Goal: Information Seeking & Learning: Learn about a topic

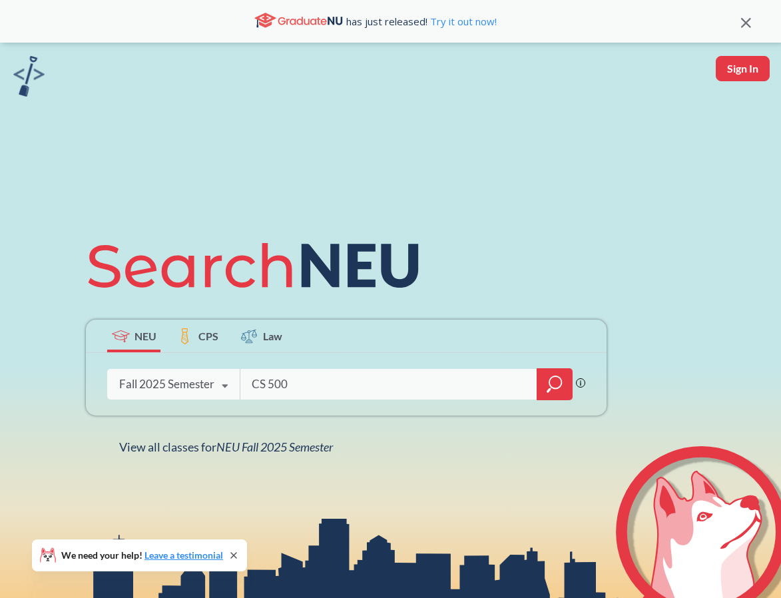
type input "CS 5001"
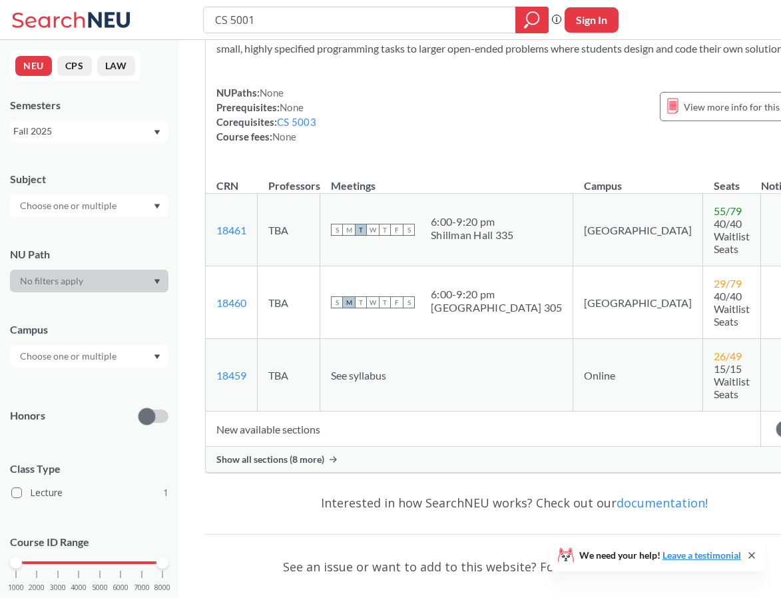
scroll to position [174, 0]
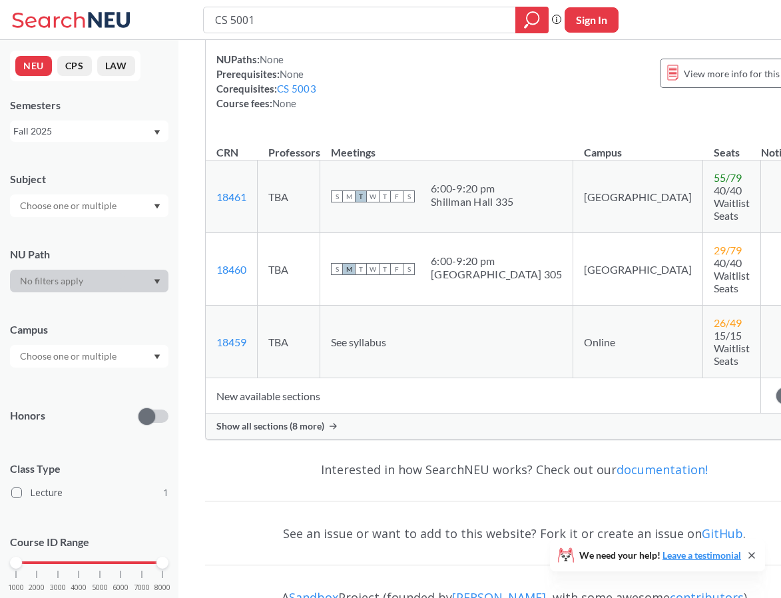
click at [289, 425] on div "Show all sections (8 more)" at bounding box center [514, 425] width 616 height 25
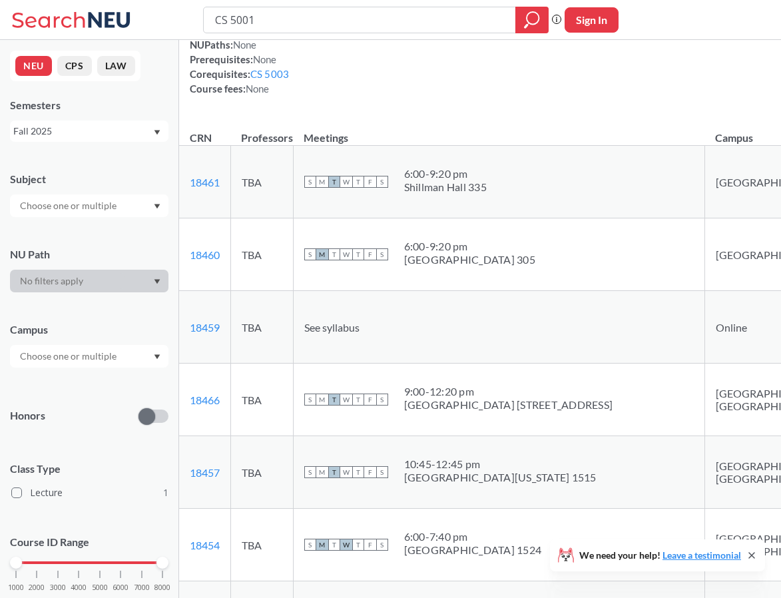
click at [289, 425] on td "TBA" at bounding box center [261, 399] width 63 height 73
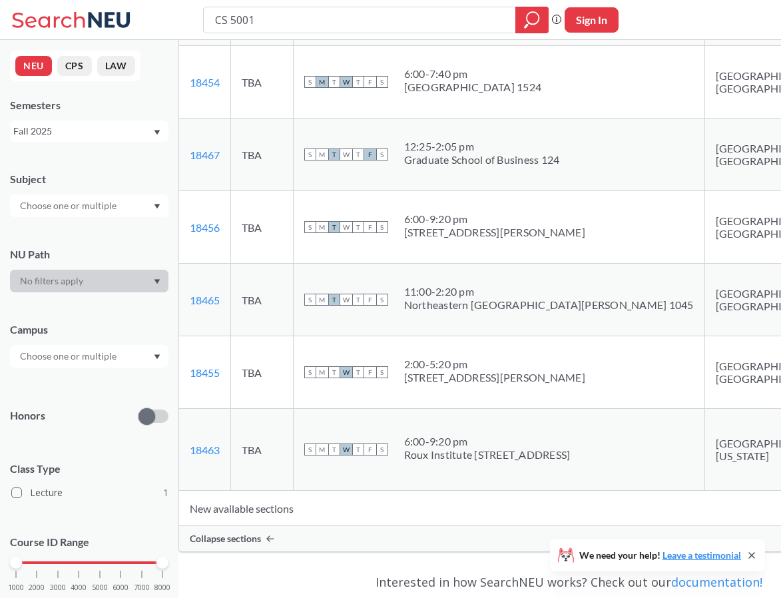
scroll to position [508, 0]
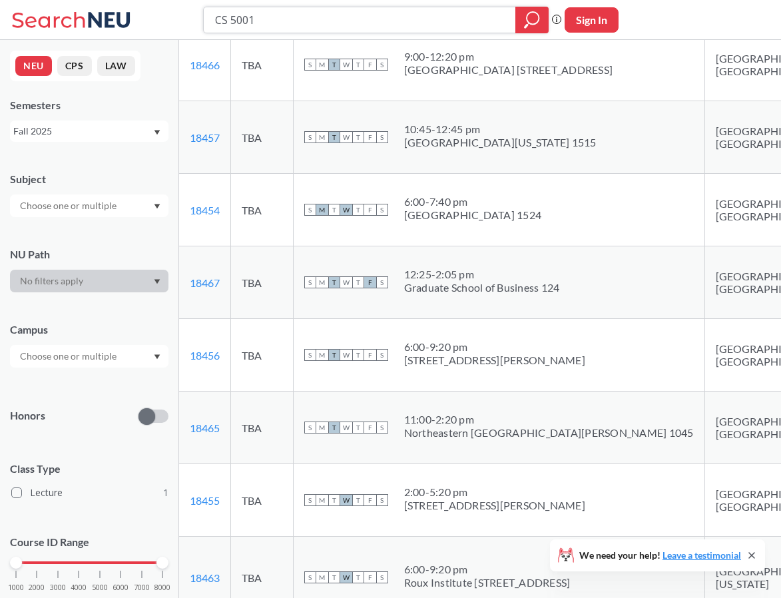
drag, startPoint x: 270, startPoint y: 20, endPoint x: 179, endPoint y: 26, distance: 91.4
click at [179, 26] on div "CS 5001 Phrase search guarantees the exact search appears in the results. Ex. I…" at bounding box center [390, 20] width 781 height 40
type input "INFO 5002"
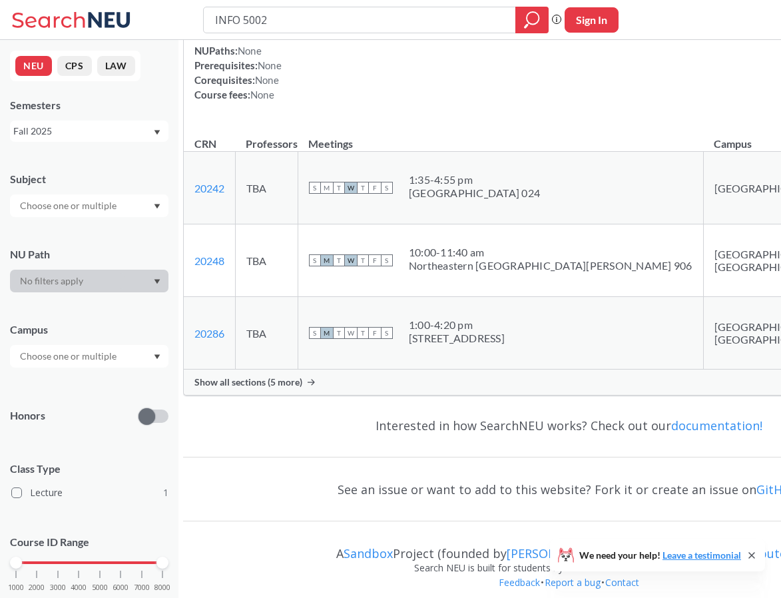
scroll to position [171, 0]
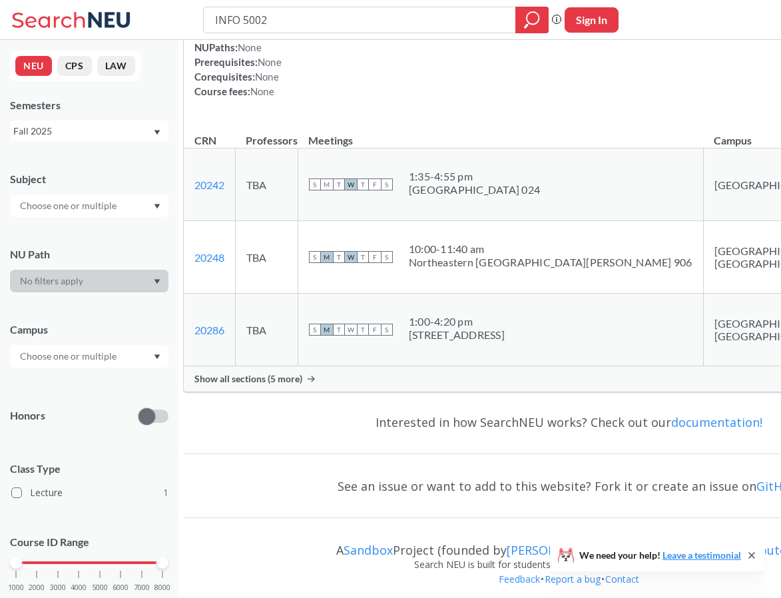
click at [236, 385] on span "Show all sections (5 more)" at bounding box center [248, 379] width 108 height 12
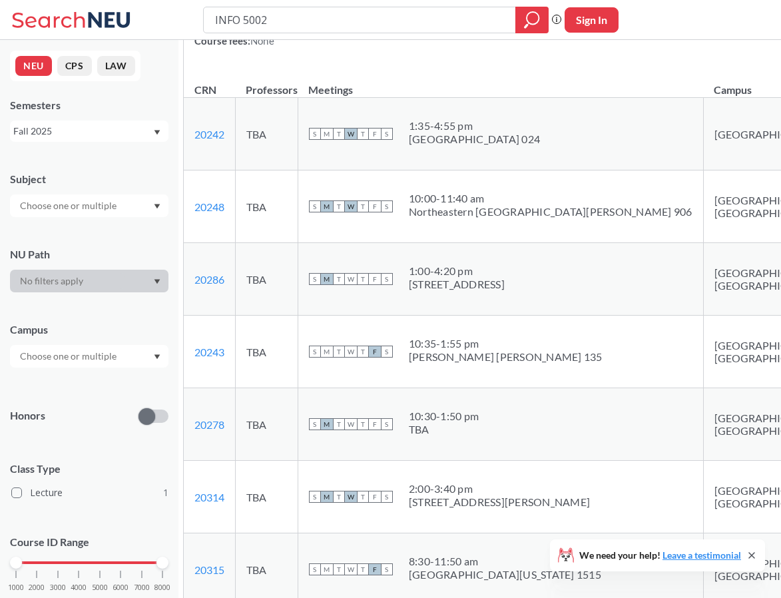
scroll to position [0, 0]
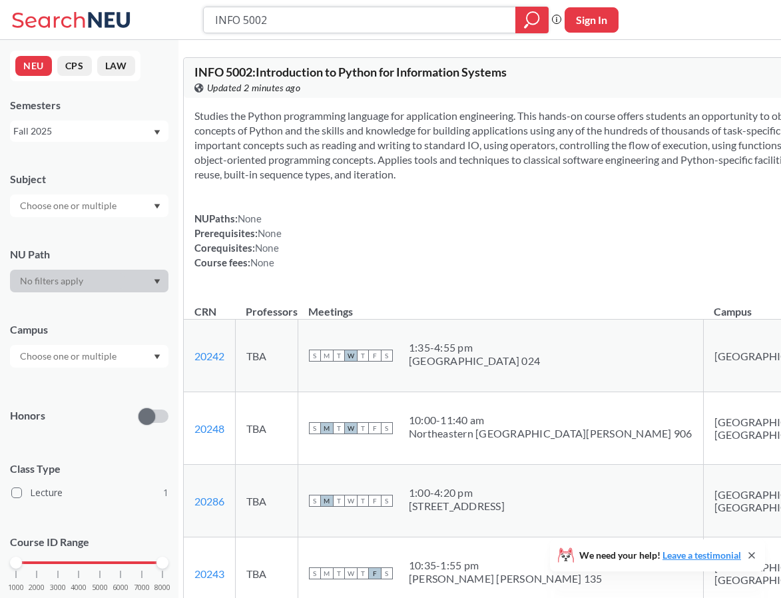
click at [224, 23] on input "INFO 5002" at bounding box center [360, 20] width 292 height 23
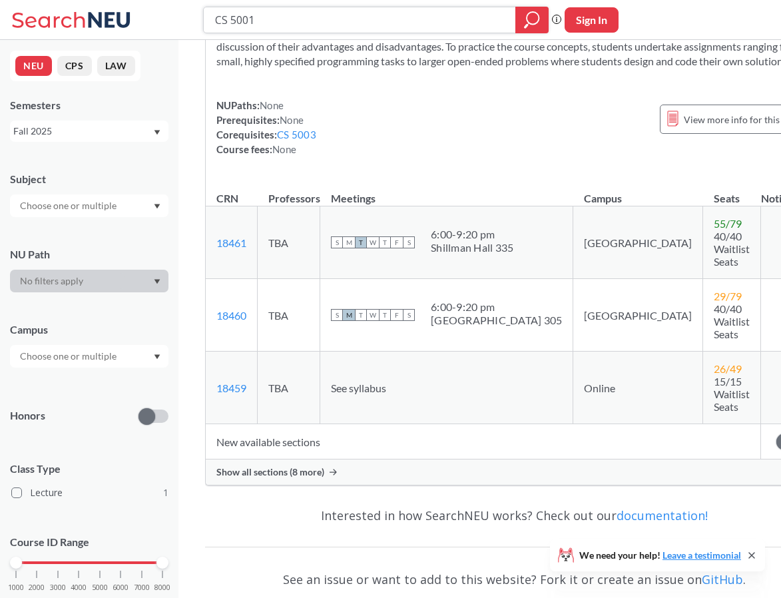
scroll to position [123, 0]
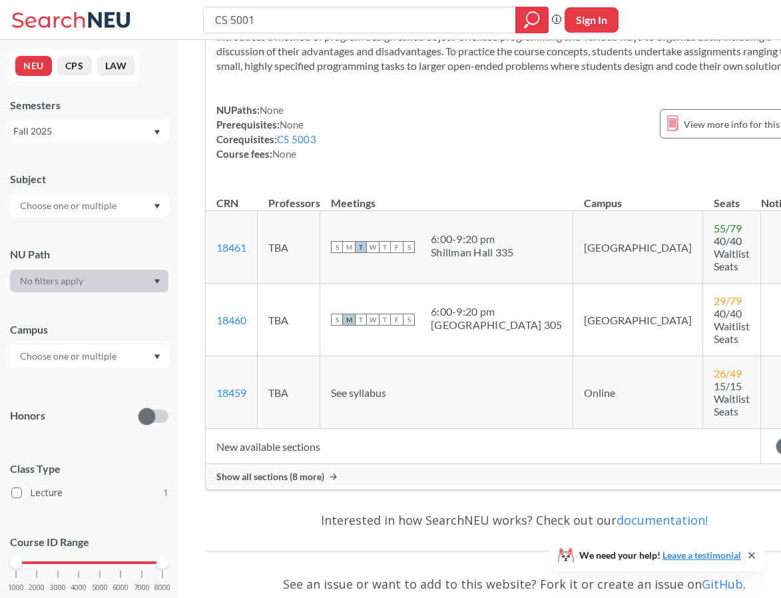
click at [254, 475] on div "Show all sections (8 more)" at bounding box center [514, 476] width 616 height 25
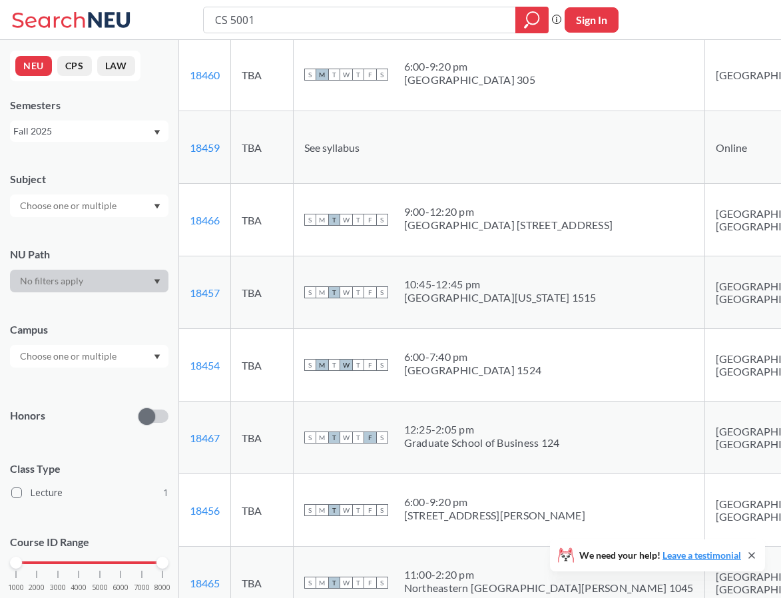
scroll to position [0, 0]
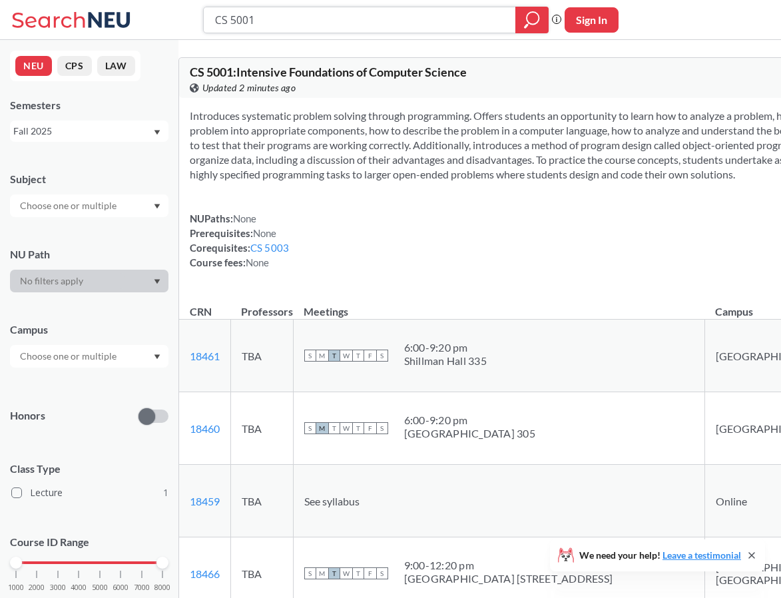
drag, startPoint x: 270, startPoint y: 17, endPoint x: 170, endPoint y: 24, distance: 99.4
click at [170, 24] on div "CS 5001 Phrase search guarantees the exact search appears in the results. Ex. I…" at bounding box center [390, 20] width 781 height 40
type input "INFO 5002"
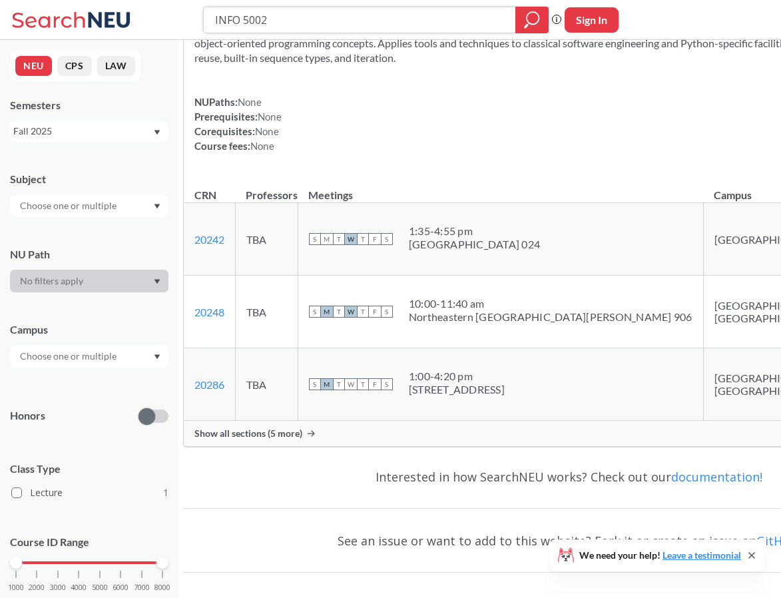
scroll to position [122, 0]
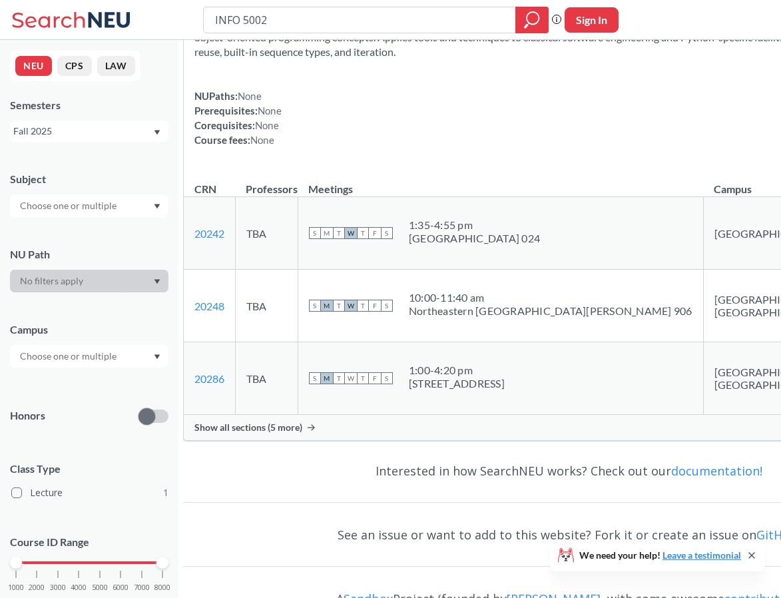
click at [265, 433] on span "Show all sections (5 more)" at bounding box center [248, 427] width 108 height 12
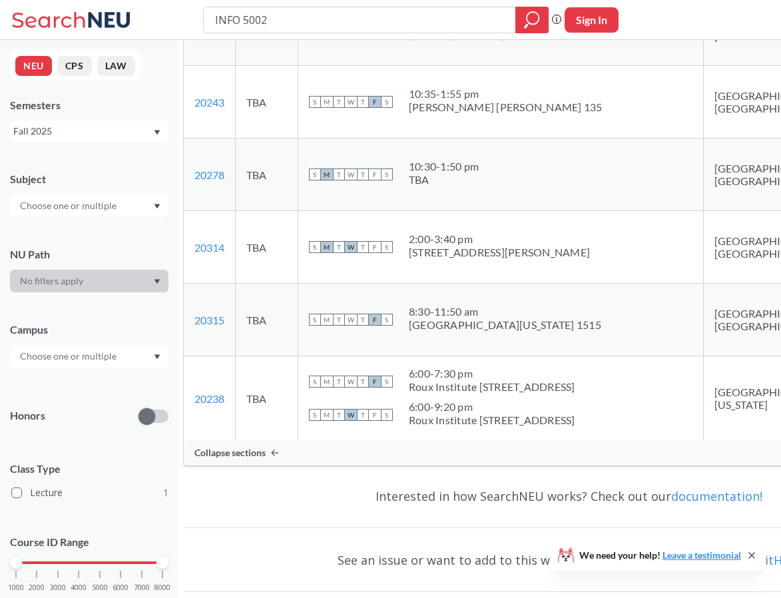
scroll to position [477, 0]
